Goal: Find specific page/section: Find specific page/section

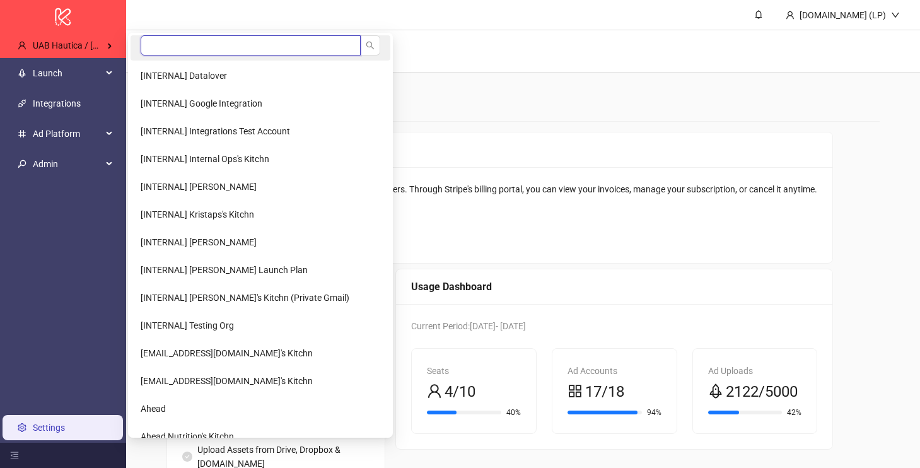
click at [202, 46] on input "search" at bounding box center [251, 45] width 220 height 20
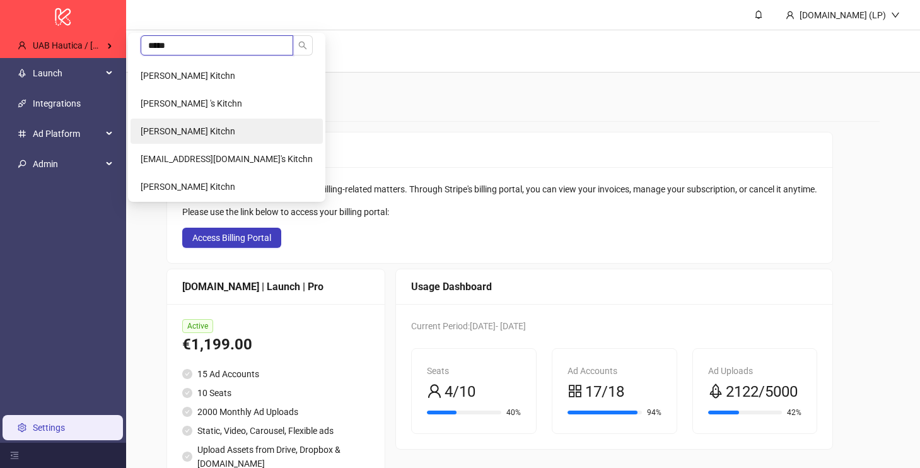
type input "*****"
click at [182, 126] on span "[PERSON_NAME] Kitchn" at bounding box center [188, 131] width 95 height 10
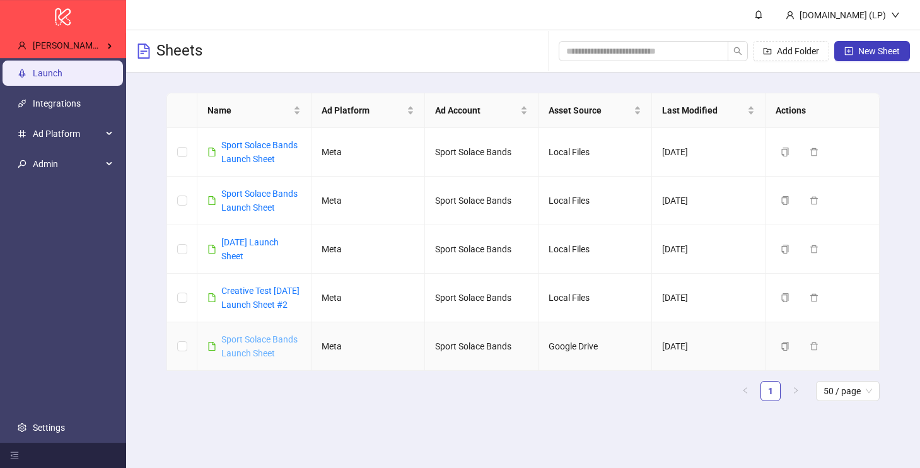
click at [240, 358] on link "Sport Solace Bands Launch Sheet" at bounding box center [259, 346] width 76 height 24
